Goal: Navigation & Orientation: Find specific page/section

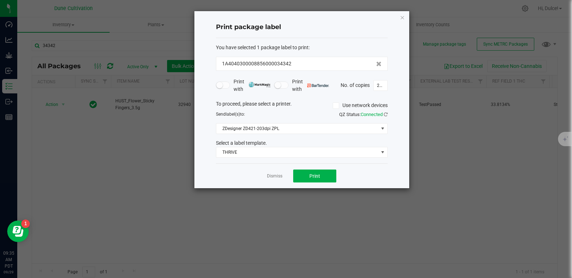
click at [406, 21] on div "Print package label You have selected 1 package label to print : 1A404030000885…" at bounding box center [302, 99] width 215 height 177
click at [405, 21] on icon "button" at bounding box center [402, 17] width 5 height 9
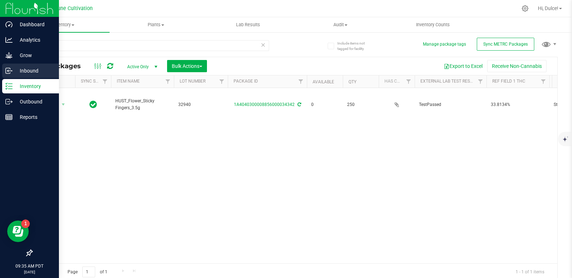
click at [25, 66] on div "Inbound" at bounding box center [30, 71] width 57 height 14
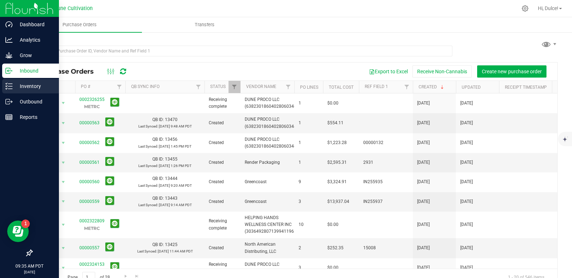
click at [25, 83] on p "Inventory" at bounding box center [34, 86] width 43 height 9
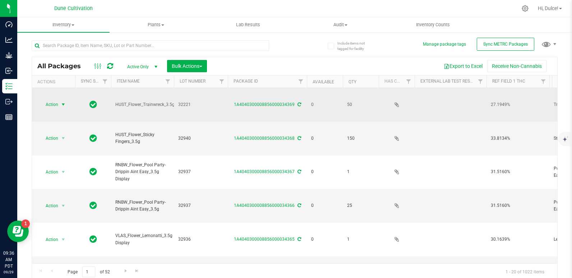
click at [55, 100] on span "Action" at bounding box center [48, 105] width 19 height 10
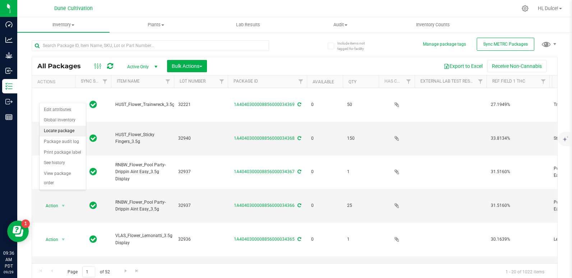
click at [65, 129] on li "Locate package" at bounding box center [63, 131] width 46 height 11
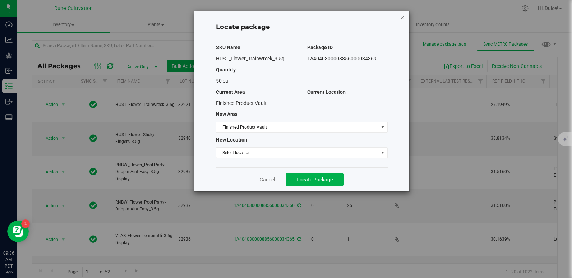
click at [401, 18] on icon "button" at bounding box center [402, 17] width 5 height 9
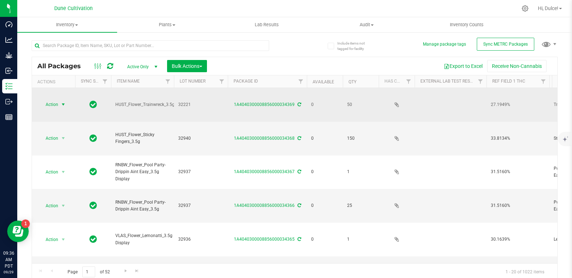
click at [49, 100] on span "Action" at bounding box center [48, 105] width 19 height 10
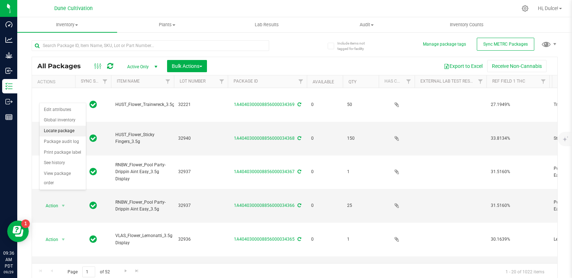
click at [69, 131] on li "Locate package" at bounding box center [63, 131] width 46 height 11
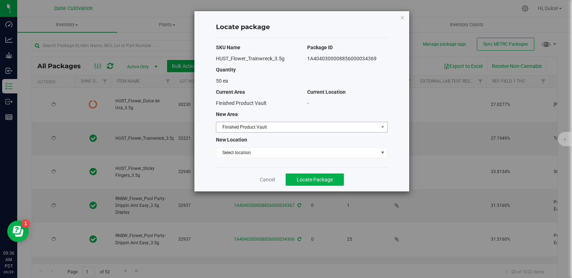
click at [262, 129] on span "Finished Product Vault" at bounding box center [297, 127] width 162 height 10
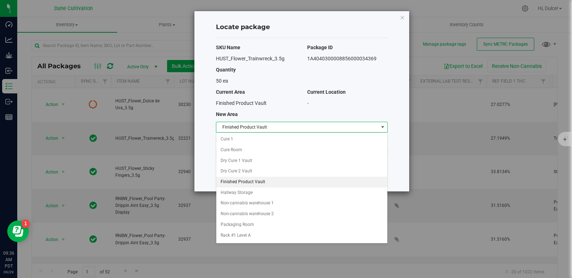
click at [256, 182] on li "Finished Product Vault" at bounding box center [301, 182] width 171 height 11
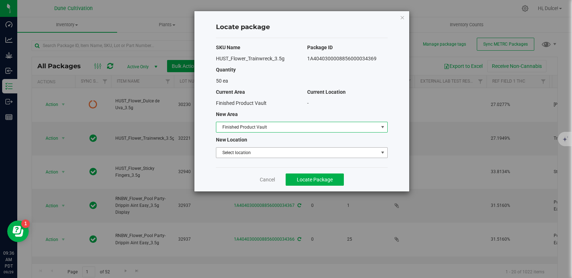
click at [246, 156] on span "Select location" at bounding box center [297, 153] width 162 height 10
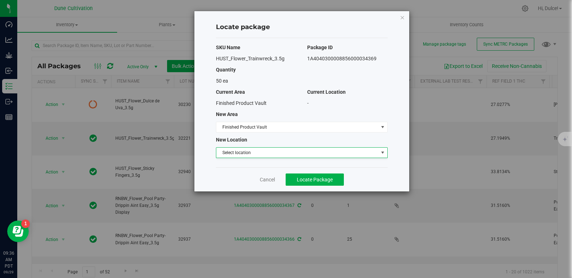
click at [292, 91] on div "Current Area" at bounding box center [256, 92] width 91 height 8
click at [403, 18] on icon "button" at bounding box center [402, 17] width 5 height 9
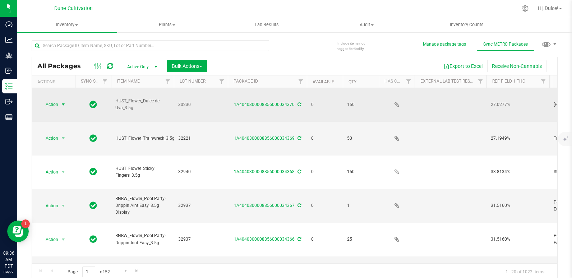
click at [58, 100] on span "Action" at bounding box center [48, 105] width 19 height 10
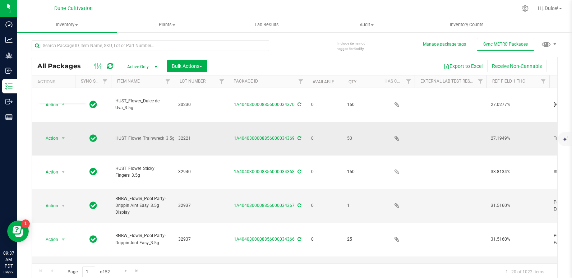
click at [102, 126] on td at bounding box center [93, 139] width 36 height 34
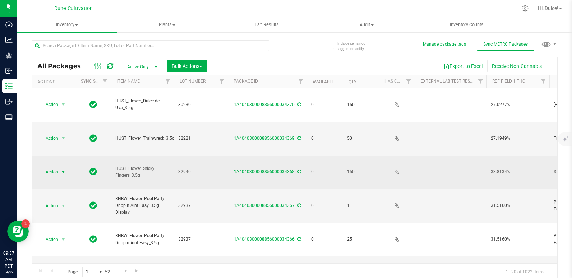
click at [57, 167] on span "Action" at bounding box center [48, 172] width 19 height 10
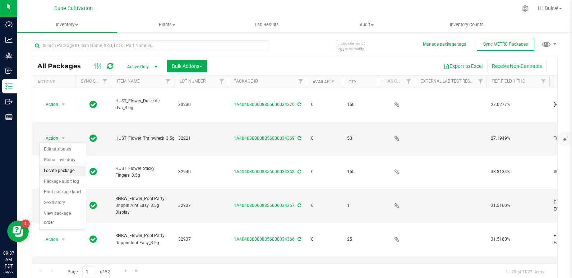
click at [55, 173] on li "Locate package" at bounding box center [63, 171] width 46 height 11
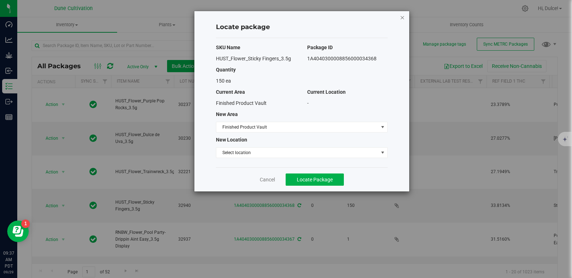
click at [403, 18] on icon "button" at bounding box center [402, 17] width 5 height 9
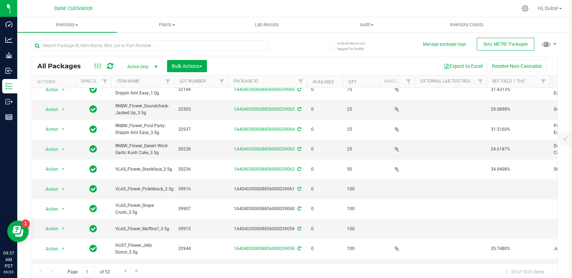
scroll to position [3, 0]
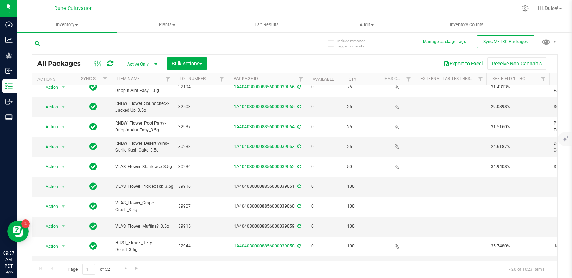
click at [76, 39] on input "text" at bounding box center [151, 43] width 238 height 11
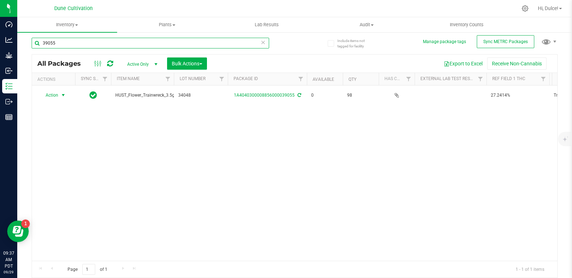
type input "39055"
click at [57, 98] on span "Action" at bounding box center [48, 95] width 19 height 10
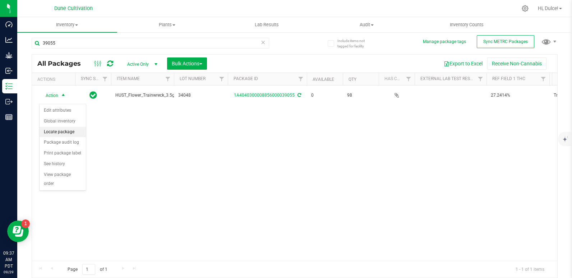
click at [51, 133] on li "Locate package" at bounding box center [63, 132] width 46 height 11
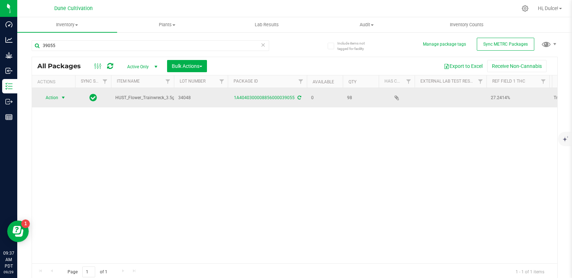
click at [52, 101] on span "Action" at bounding box center [48, 98] width 19 height 10
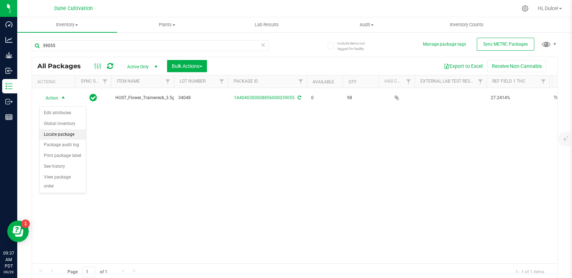
click at [54, 134] on li "Locate package" at bounding box center [63, 134] width 46 height 11
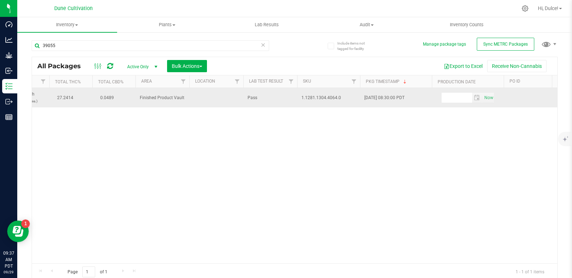
click at [159, 101] on span "Finished Product Vault" at bounding box center [162, 98] width 45 height 7
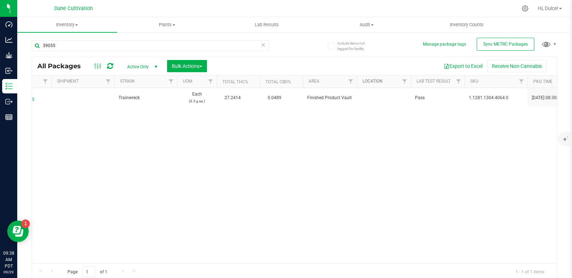
click at [378, 83] on link "Location" at bounding box center [373, 81] width 20 height 5
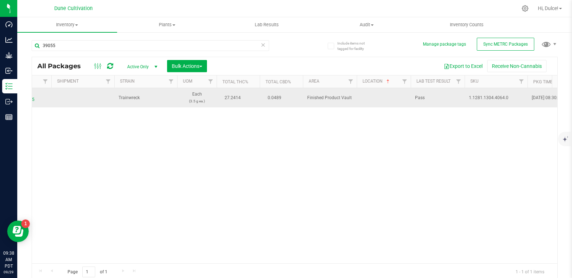
click at [397, 100] on td at bounding box center [384, 97] width 54 height 19
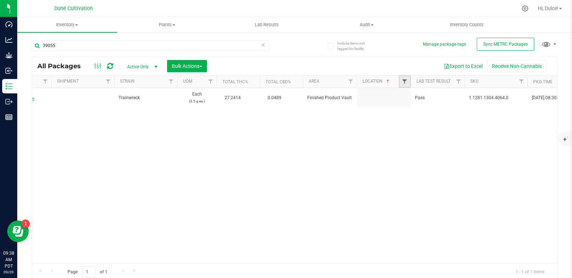
click at [405, 81] on span "Filter" at bounding box center [405, 82] width 6 height 6
click at [320, 164] on div "Action Action Edit attributes Global inventory Locate package Package audit log…" at bounding box center [295, 175] width 526 height 175
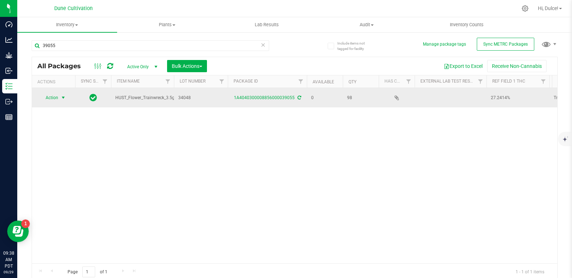
click at [56, 103] on span "Action" at bounding box center [48, 98] width 19 height 10
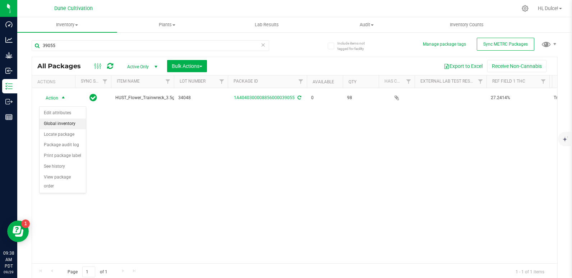
click at [75, 125] on li "Global inventory" at bounding box center [63, 124] width 46 height 11
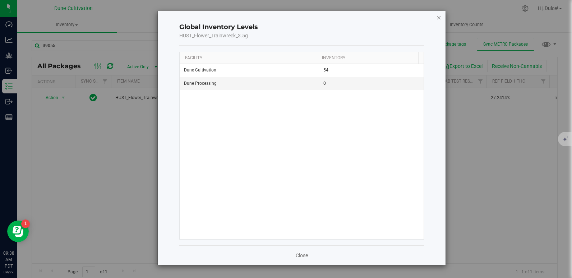
click at [437, 17] on icon "button" at bounding box center [439, 17] width 5 height 9
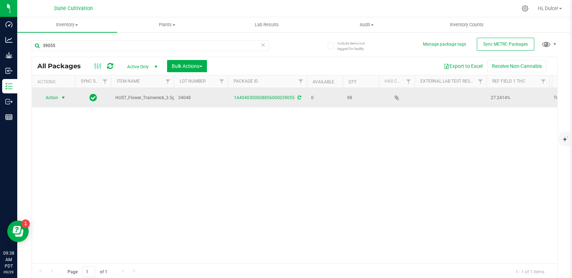
click at [54, 103] on span "Action" at bounding box center [48, 98] width 19 height 10
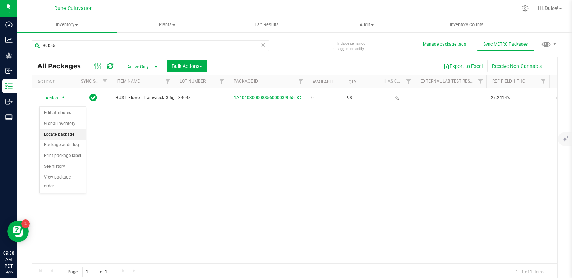
click at [50, 134] on li "Locate package" at bounding box center [63, 134] width 46 height 11
click at [147, 71] on span "Active Only" at bounding box center [141, 67] width 40 height 10
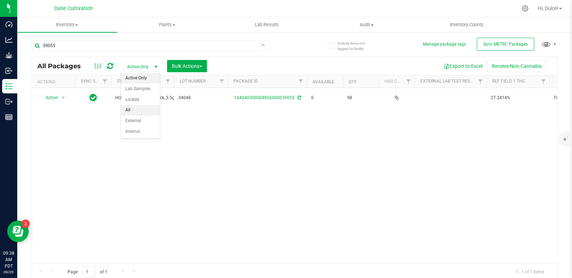
click at [134, 107] on li "All" at bounding box center [140, 110] width 39 height 11
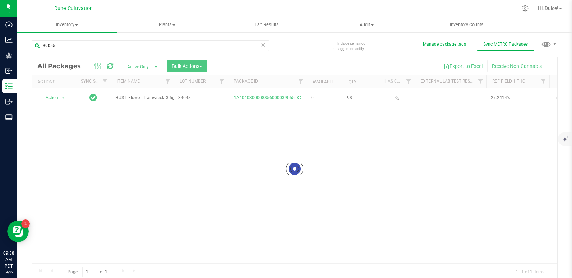
click at [55, 101] on div at bounding box center [295, 169] width 526 height 224
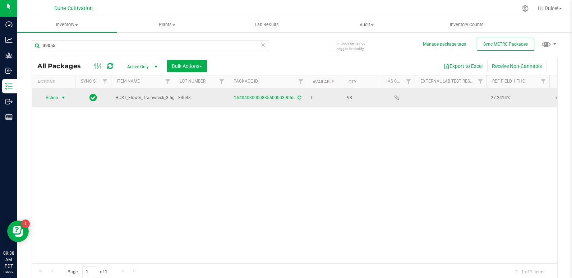
click at [54, 99] on span "Action" at bounding box center [48, 98] width 19 height 10
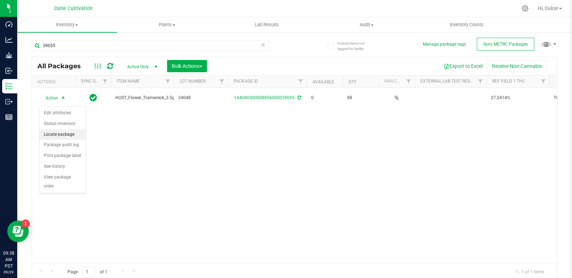
click at [46, 139] on li "Locate package" at bounding box center [63, 134] width 46 height 11
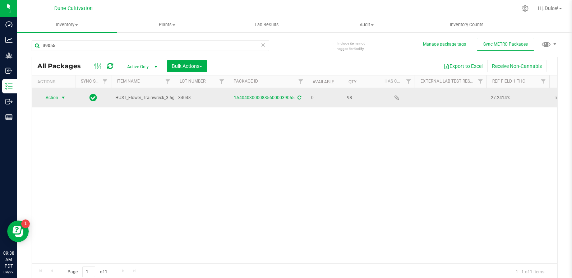
click at [53, 99] on span "Action" at bounding box center [48, 98] width 19 height 10
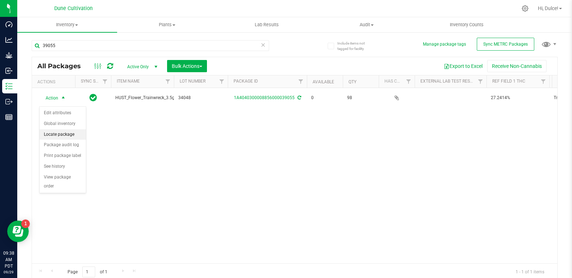
click at [58, 137] on li "Locate package" at bounding box center [63, 134] width 46 height 11
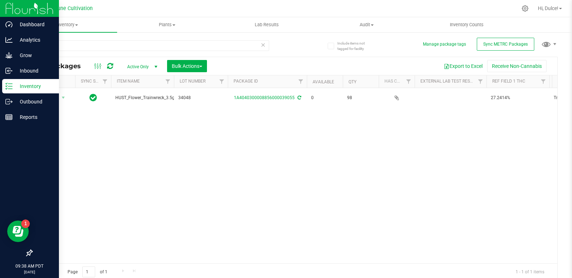
click at [4, 82] on div "Inventory" at bounding box center [30, 86] width 57 height 14
click at [20, 83] on p "Inventory" at bounding box center [34, 86] width 43 height 9
click at [28, 65] on div "Inbound" at bounding box center [30, 71] width 57 height 14
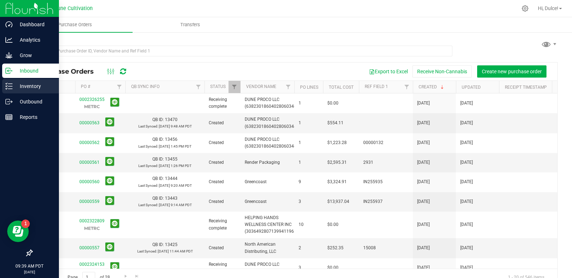
click at [33, 83] on p "Inventory" at bounding box center [34, 86] width 43 height 9
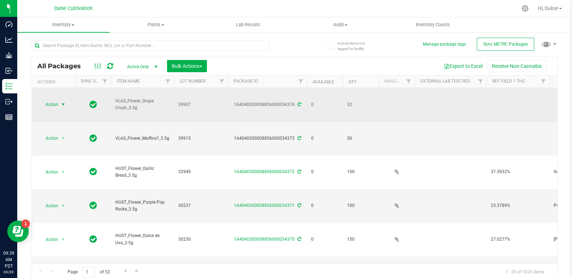
click at [60, 100] on span "select" at bounding box center [63, 105] width 9 height 10
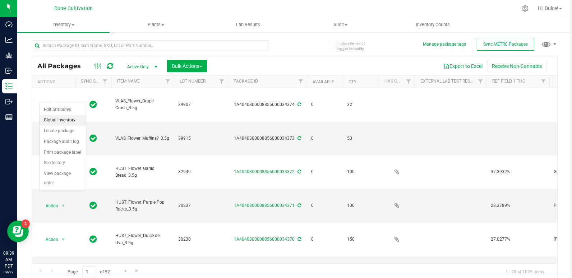
click at [63, 125] on li "Global inventory" at bounding box center [63, 120] width 46 height 11
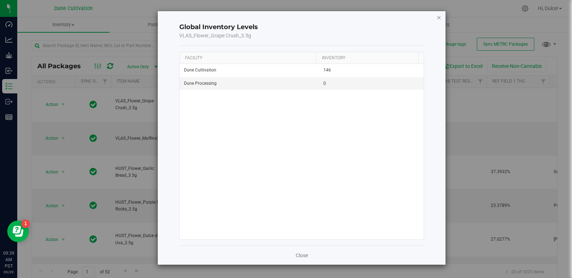
click at [438, 17] on icon "button" at bounding box center [439, 17] width 5 height 9
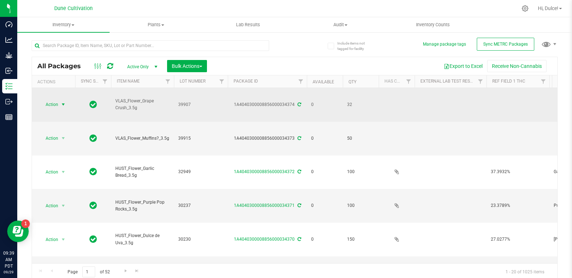
click at [55, 100] on span "Action" at bounding box center [48, 105] width 19 height 10
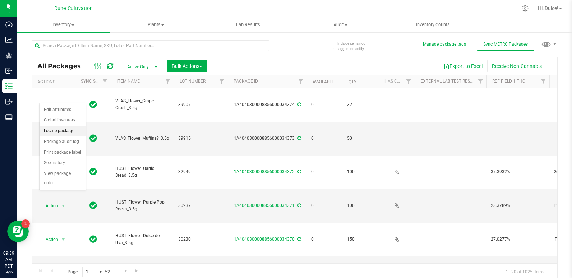
click at [55, 129] on li "Locate package" at bounding box center [63, 131] width 46 height 11
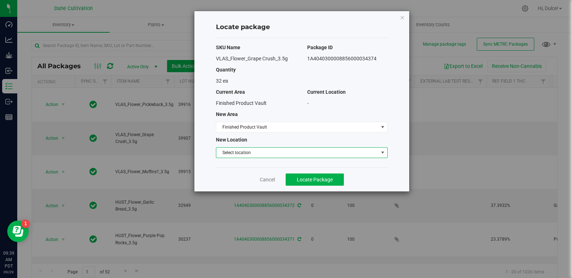
click at [247, 155] on span "Select location" at bounding box center [297, 153] width 162 height 10
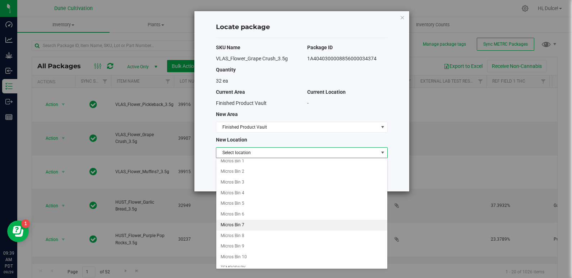
scroll to position [822, 0]
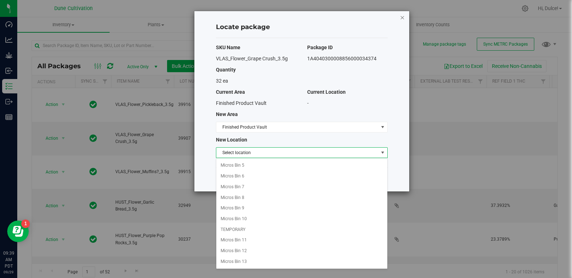
click at [404, 17] on icon "button" at bounding box center [402, 17] width 5 height 9
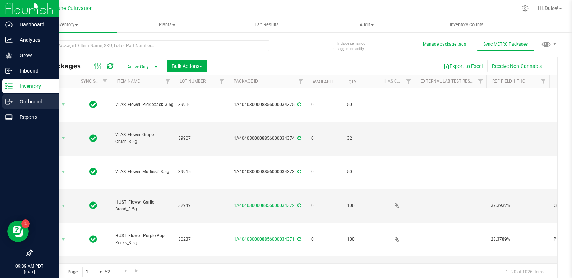
click at [9, 100] on icon at bounding box center [8, 101] width 4 height 5
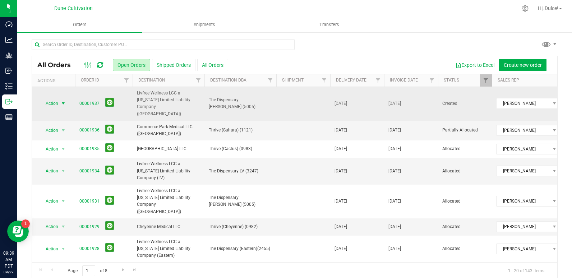
click at [60, 102] on span "select" at bounding box center [63, 104] width 6 height 6
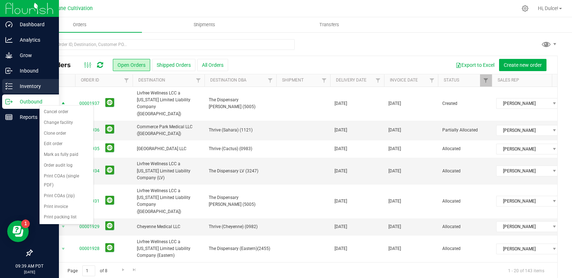
click at [5, 81] on div "Inventory" at bounding box center [30, 86] width 57 height 14
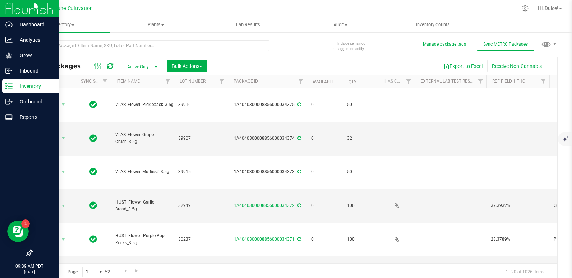
click at [5, 81] on div "Inventory" at bounding box center [30, 86] width 57 height 14
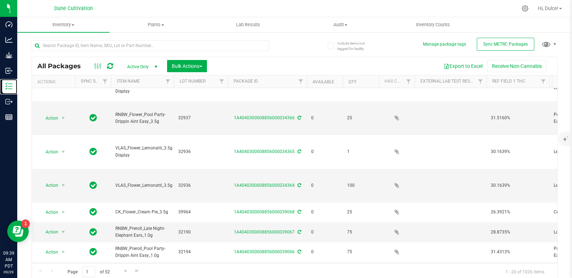
scroll to position [3, 0]
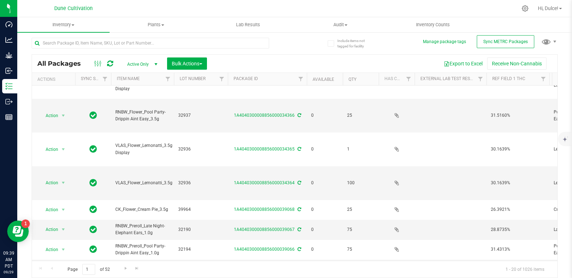
click at [68, 121] on li "Locate package" at bounding box center [63, 124] width 46 height 11
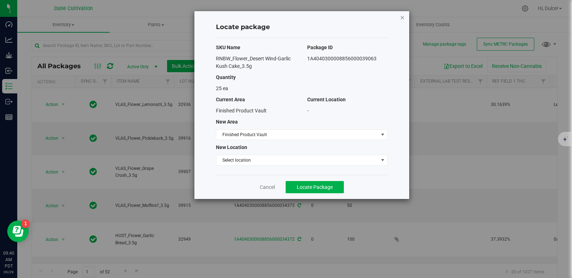
click at [401, 18] on icon "button" at bounding box center [402, 17] width 5 height 9
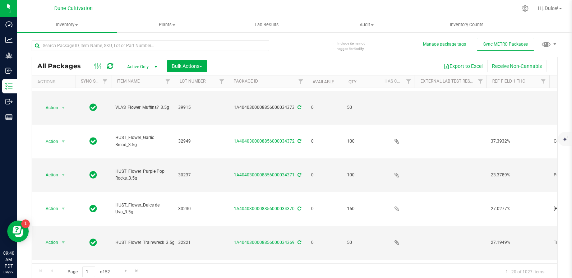
scroll to position [99, 0]
